Goal: Obtain resource: Obtain resource

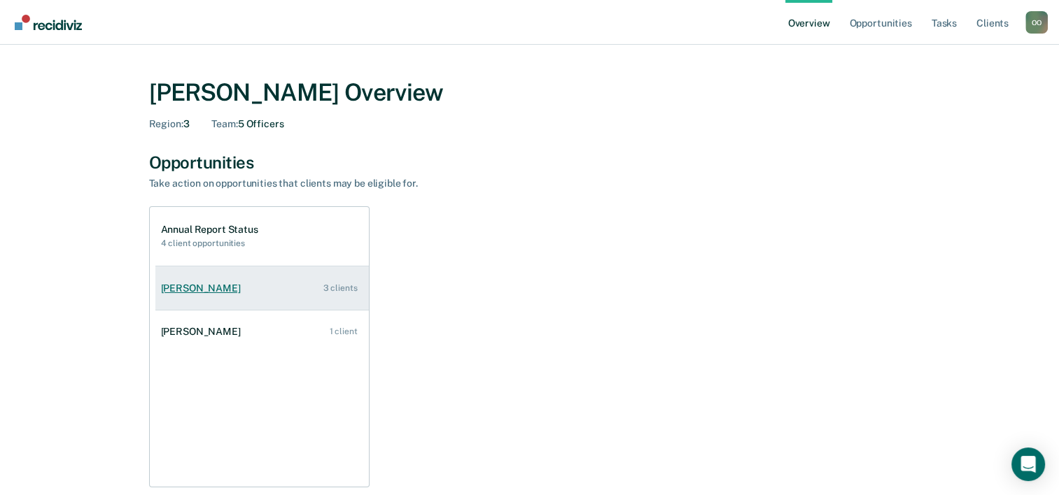
click at [189, 289] on div "[PERSON_NAME]" at bounding box center [203, 289] width 85 height 12
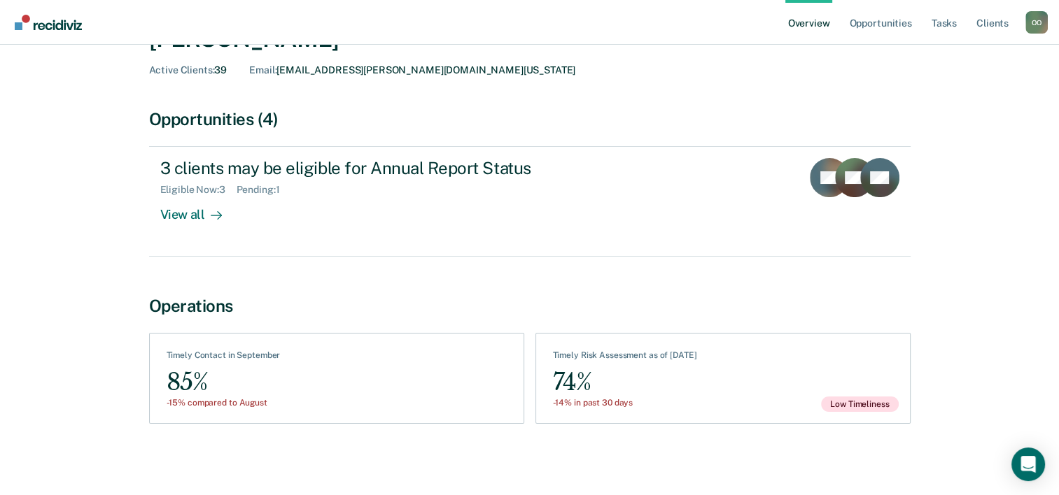
scroll to position [78, 0]
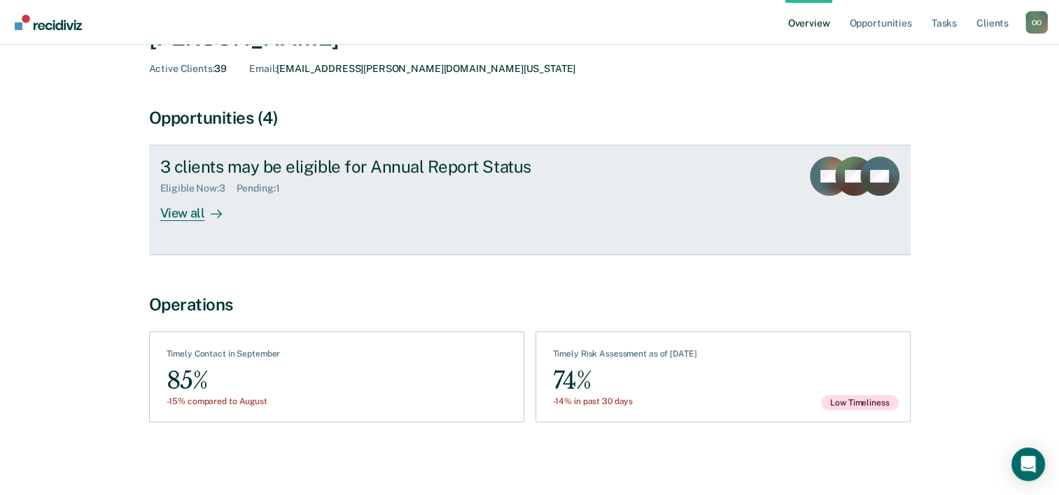
click at [314, 181] on div "Eligible Now : 3 Pending : 1" at bounding box center [405, 185] width 491 height 17
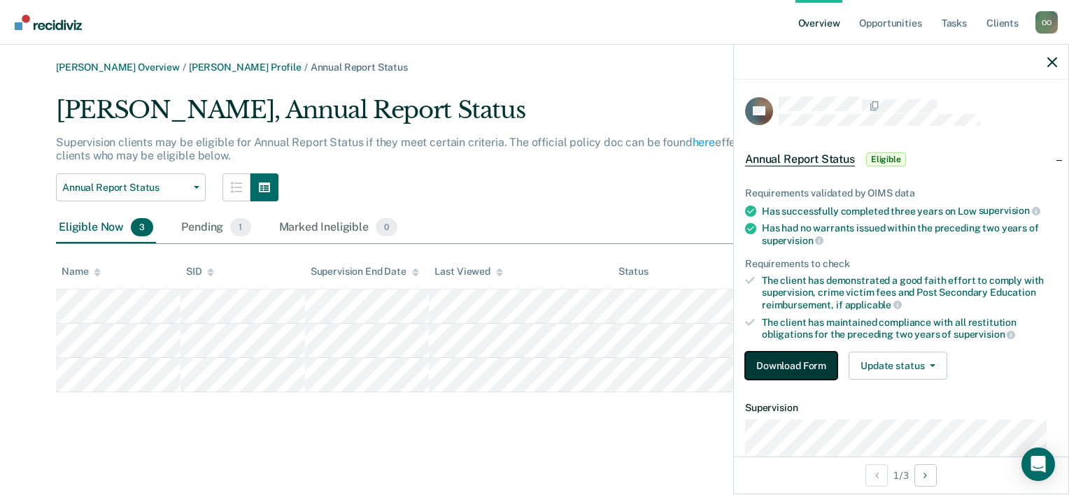
click at [787, 365] on button "Download Form" at bounding box center [791, 366] width 92 height 28
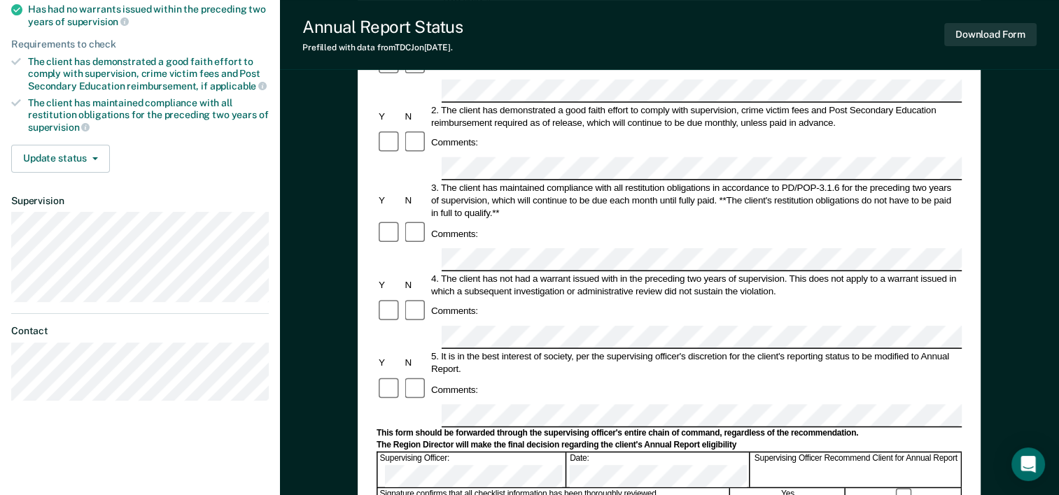
scroll to position [210, 0]
